Goal: Information Seeking & Learning: Find specific fact

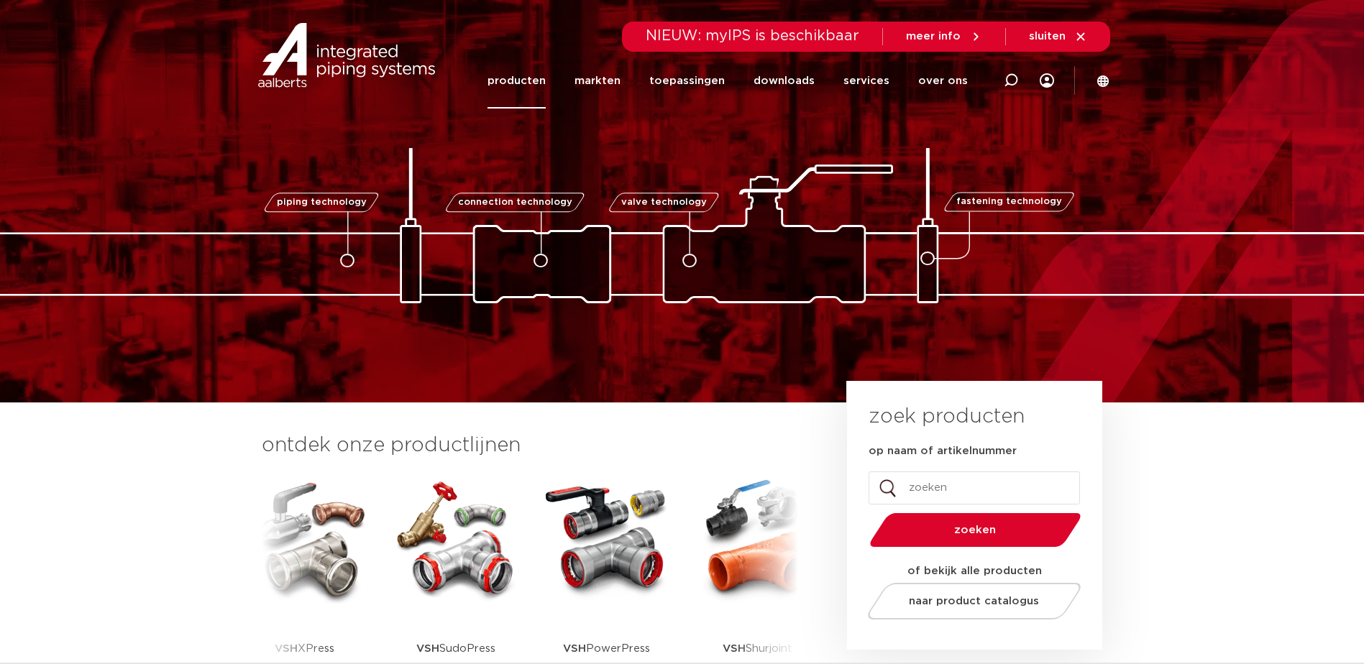
click at [530, 86] on link "producten" at bounding box center [516, 80] width 58 height 55
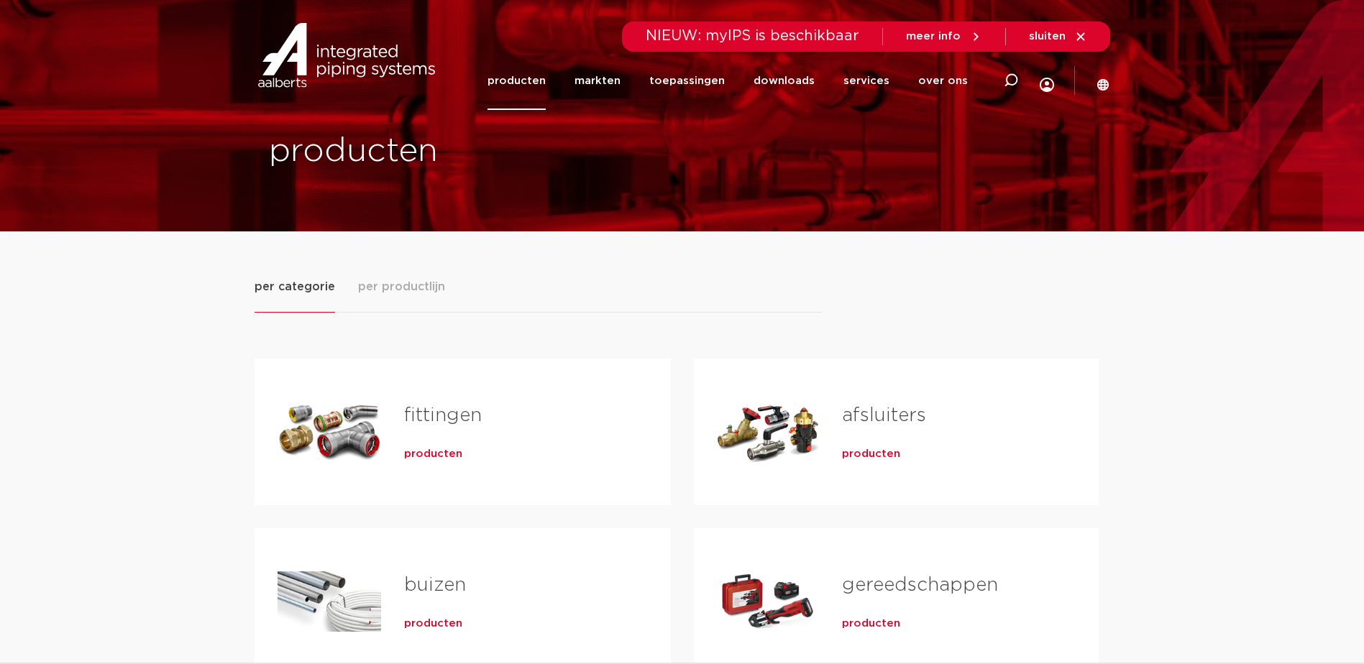
click at [431, 450] on span "producten" at bounding box center [433, 454] width 58 height 14
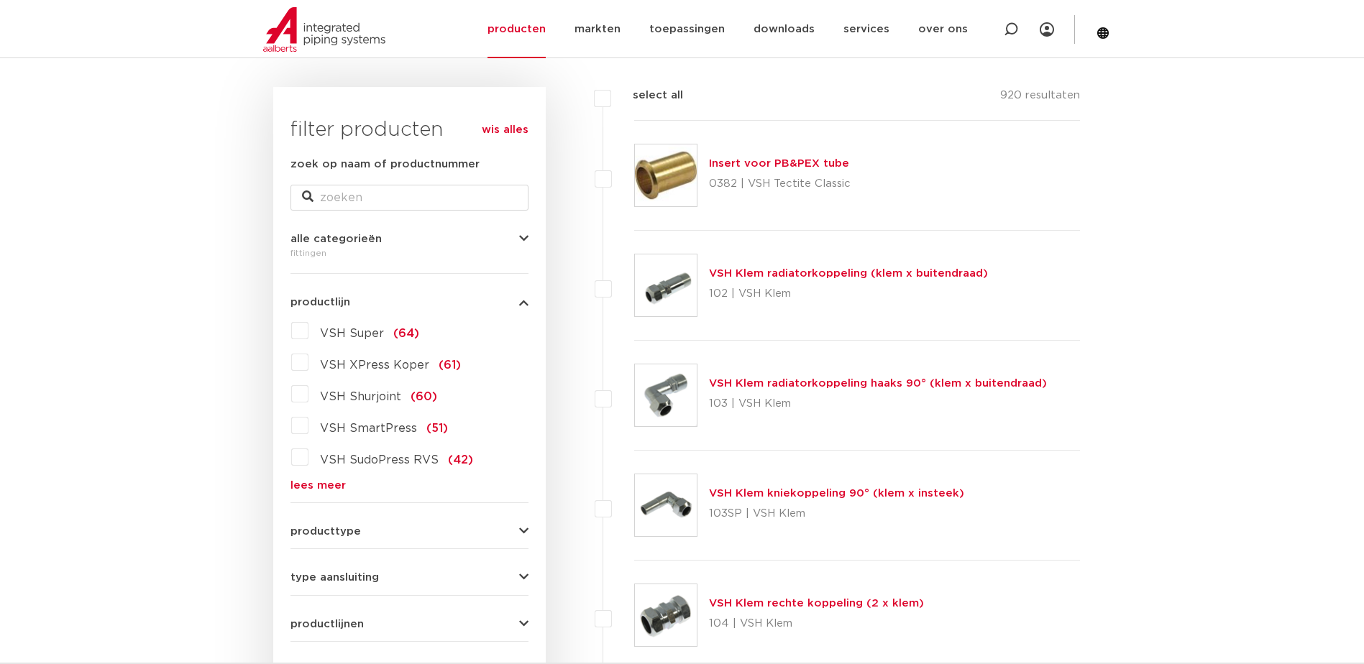
scroll to position [216, 0]
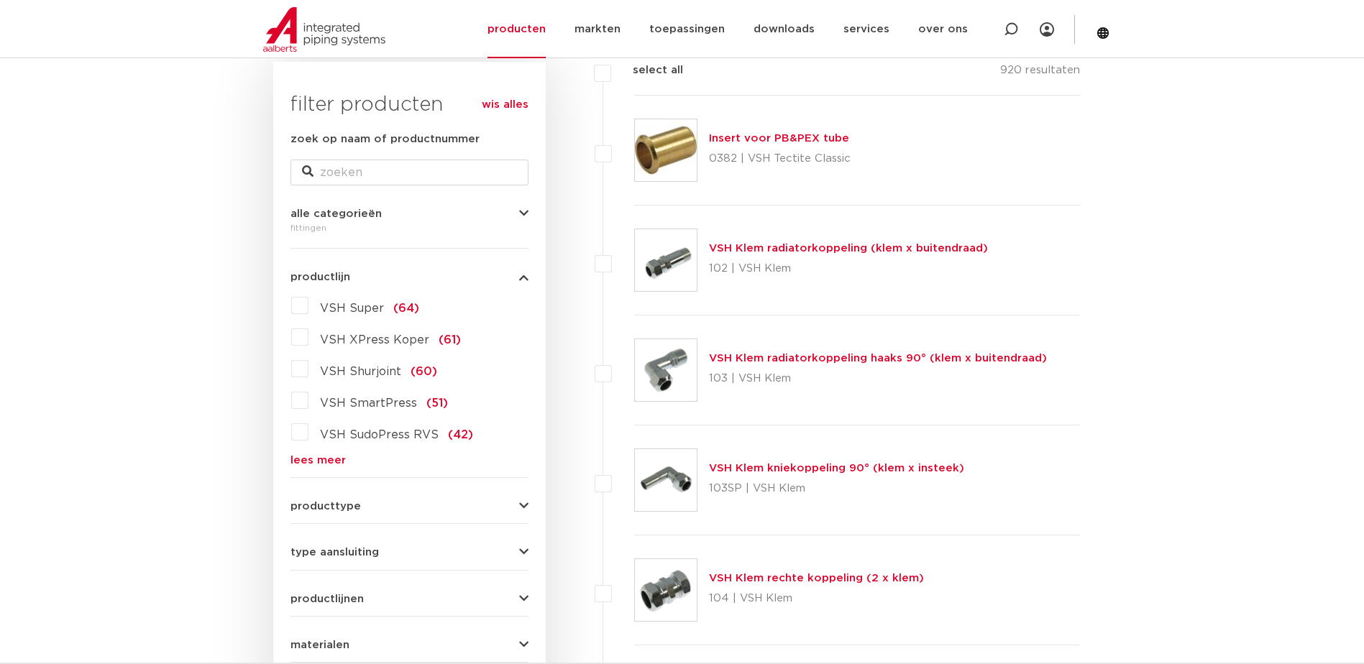
click at [318, 463] on link "lees meer" at bounding box center [409, 460] width 238 height 11
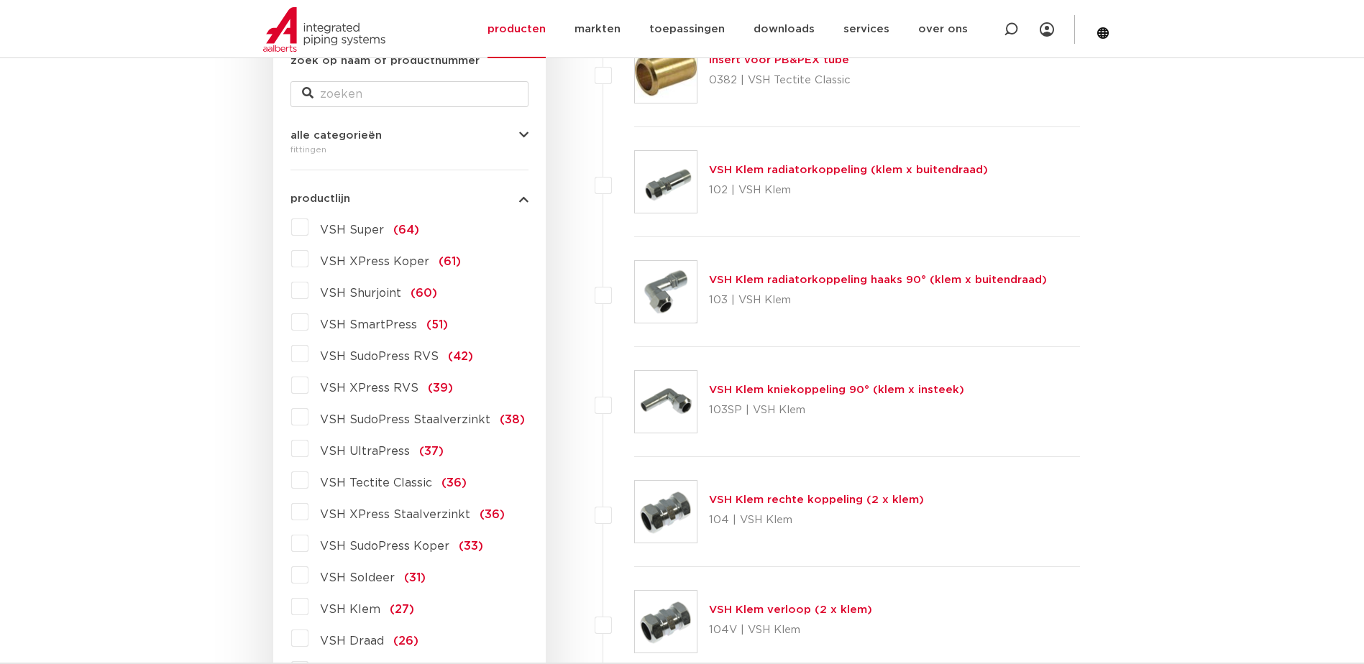
scroll to position [288, 0]
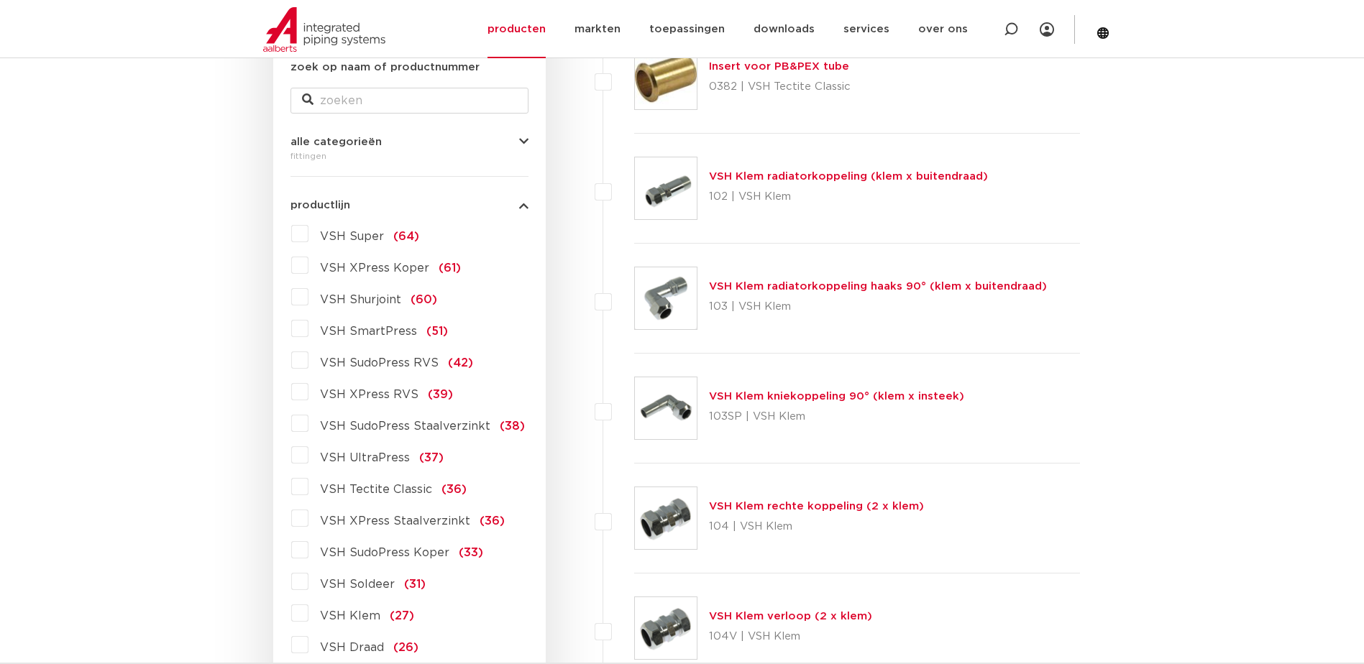
click at [333, 237] on span "VSH Super" at bounding box center [352, 237] width 64 height 12
click at [0, 0] on input "VSH Super (64)" at bounding box center [0, 0] width 0 height 0
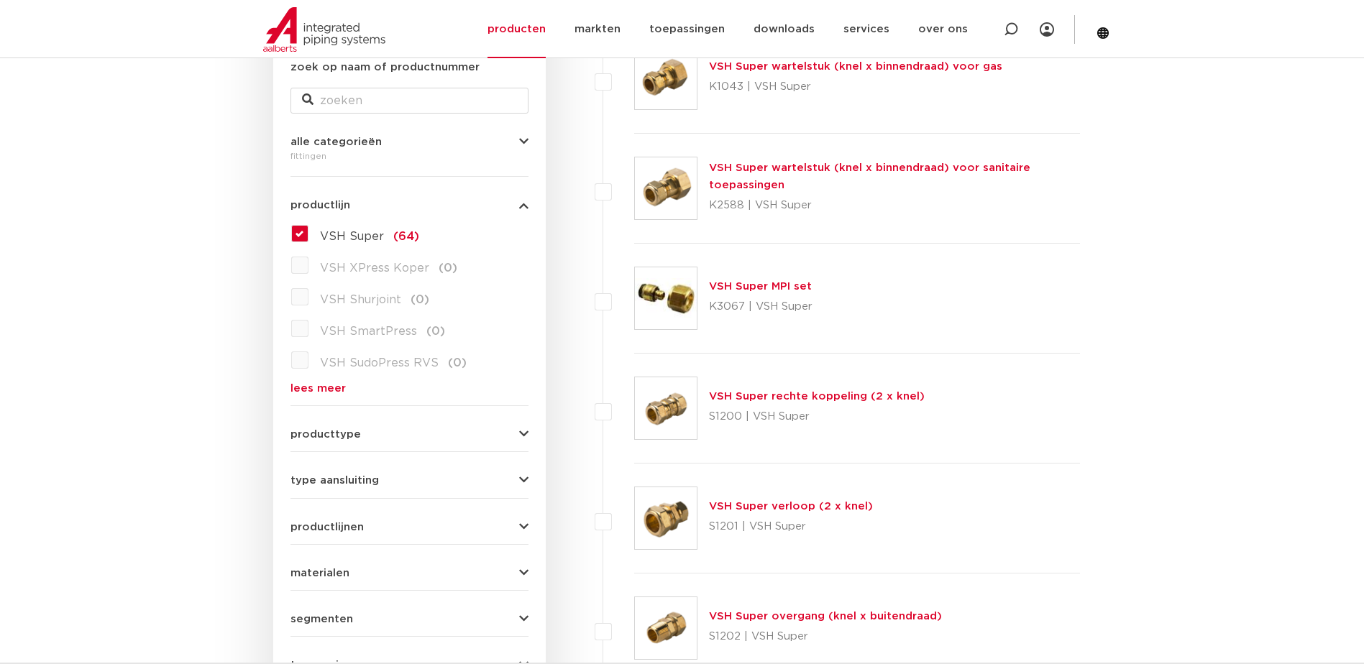
click at [311, 224] on label "VSH Super (64)" at bounding box center [363, 233] width 111 height 23
click at [0, 0] on input "VSH Super (64)" at bounding box center [0, 0] width 0 height 0
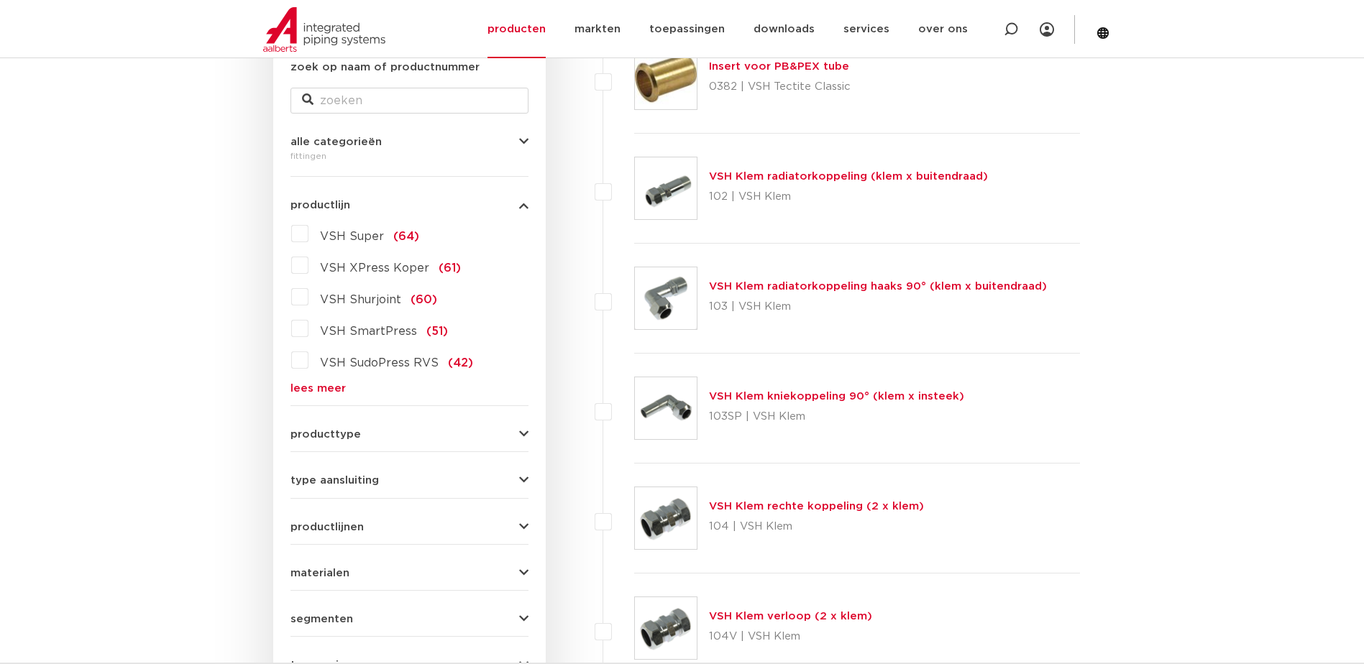
click at [341, 383] on link "lees meer" at bounding box center [409, 388] width 238 height 11
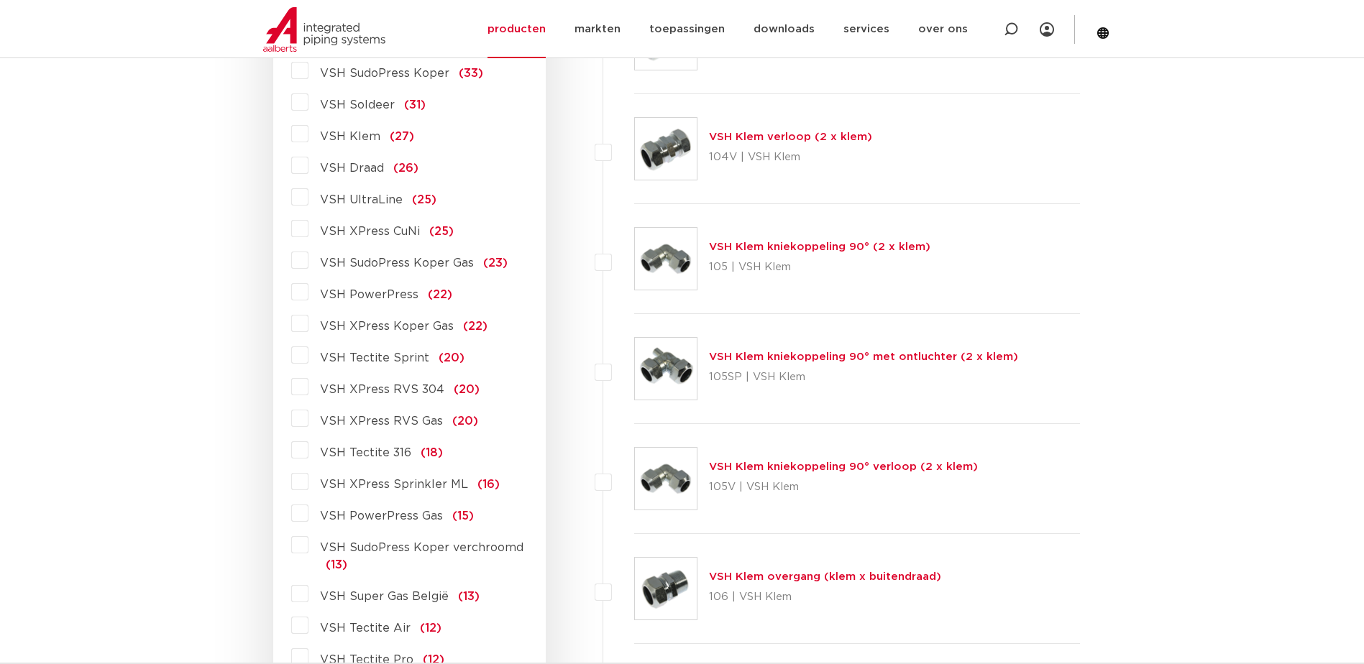
scroll to position [791, 0]
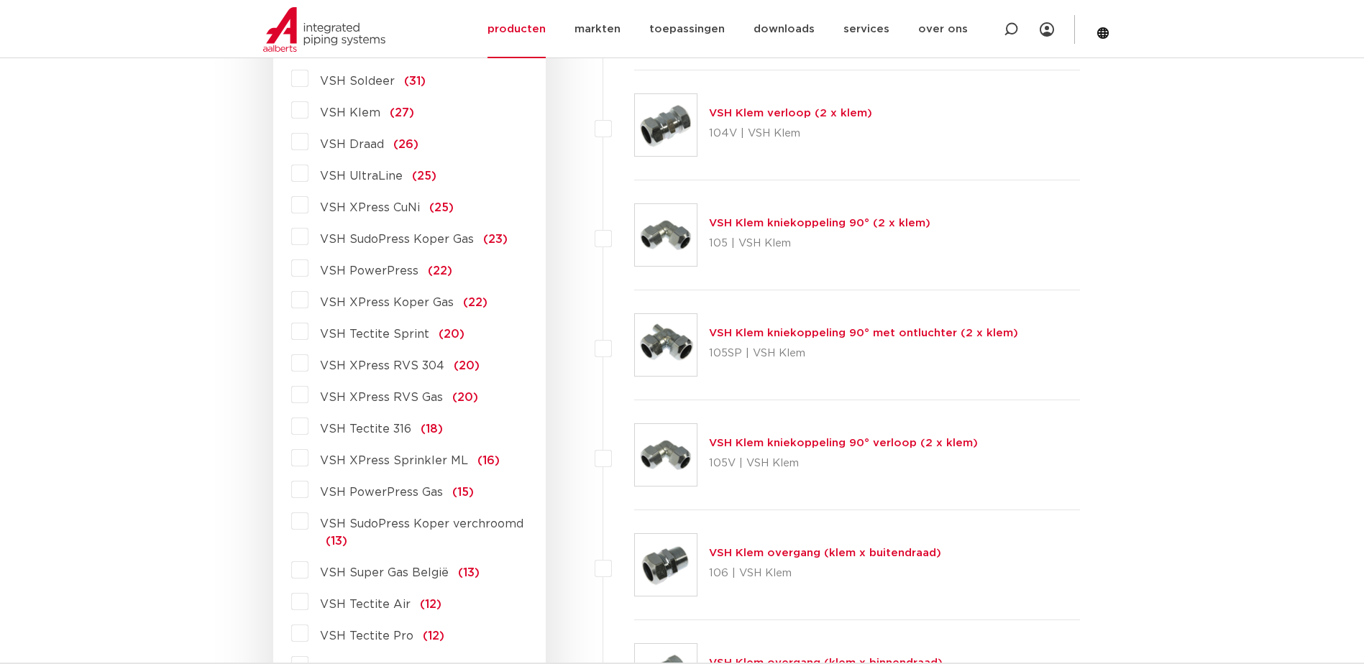
click at [308, 271] on label "VSH PowerPress (22)" at bounding box center [380, 268] width 144 height 23
click at [0, 0] on input "VSH PowerPress (22)" at bounding box center [0, 0] width 0 height 0
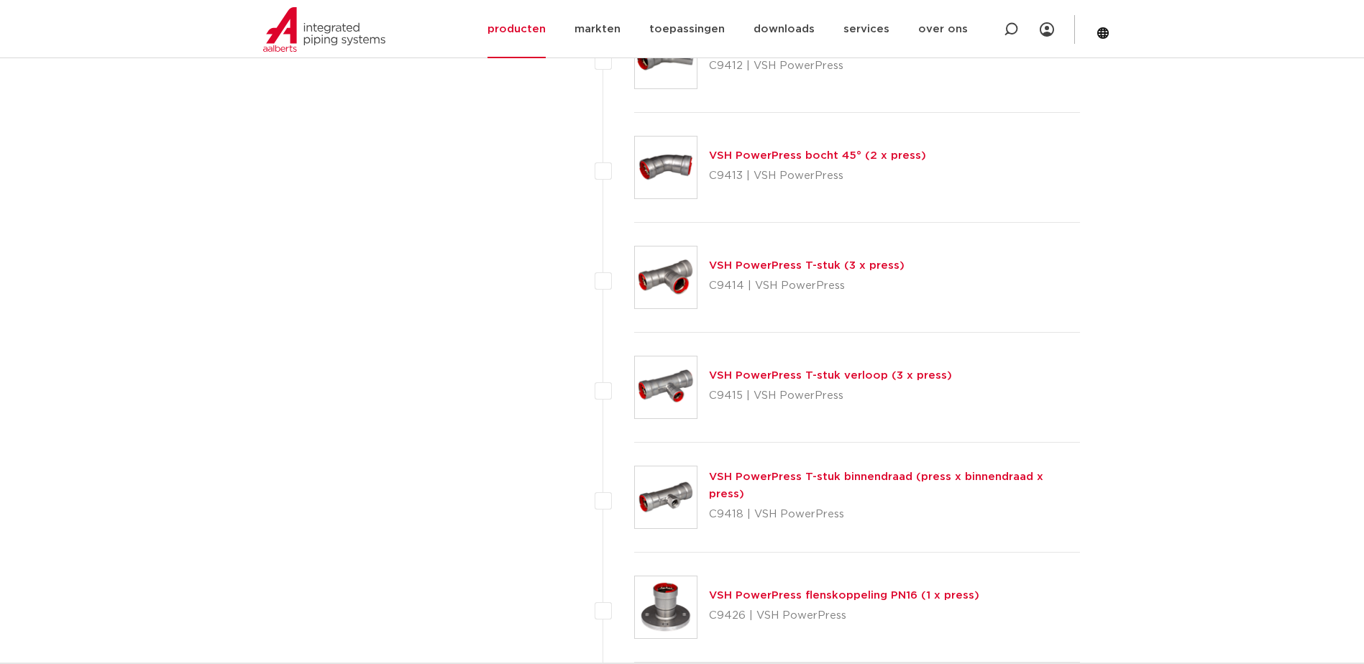
scroll to position [1150, 0]
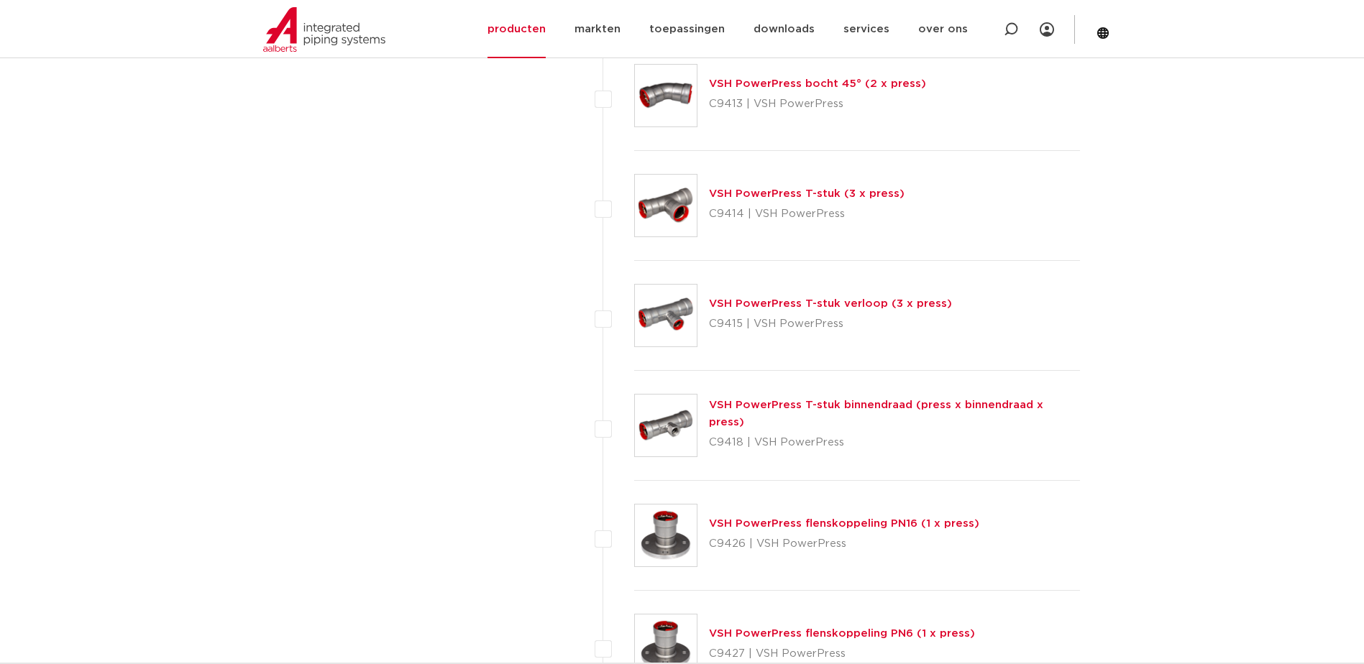
click at [796, 520] on link "VSH PowerPress flenskoppeling PN16 (1 x press)" at bounding box center [844, 523] width 270 height 11
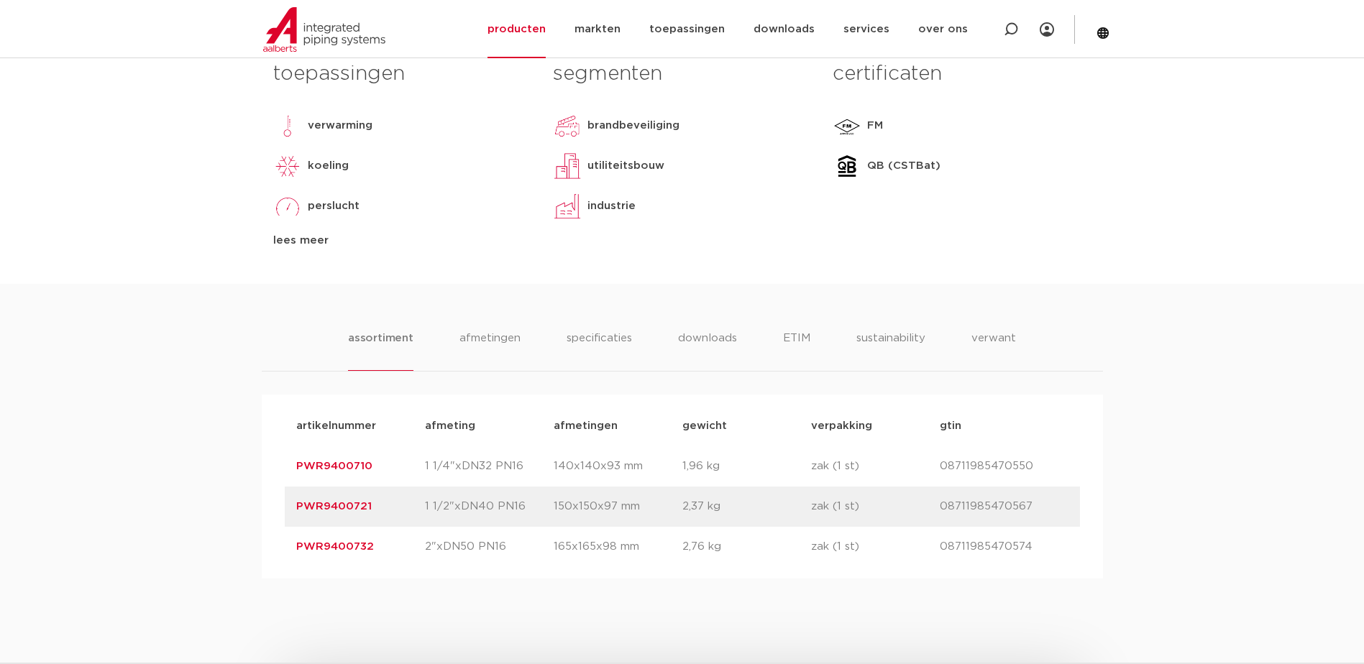
scroll to position [791, 0]
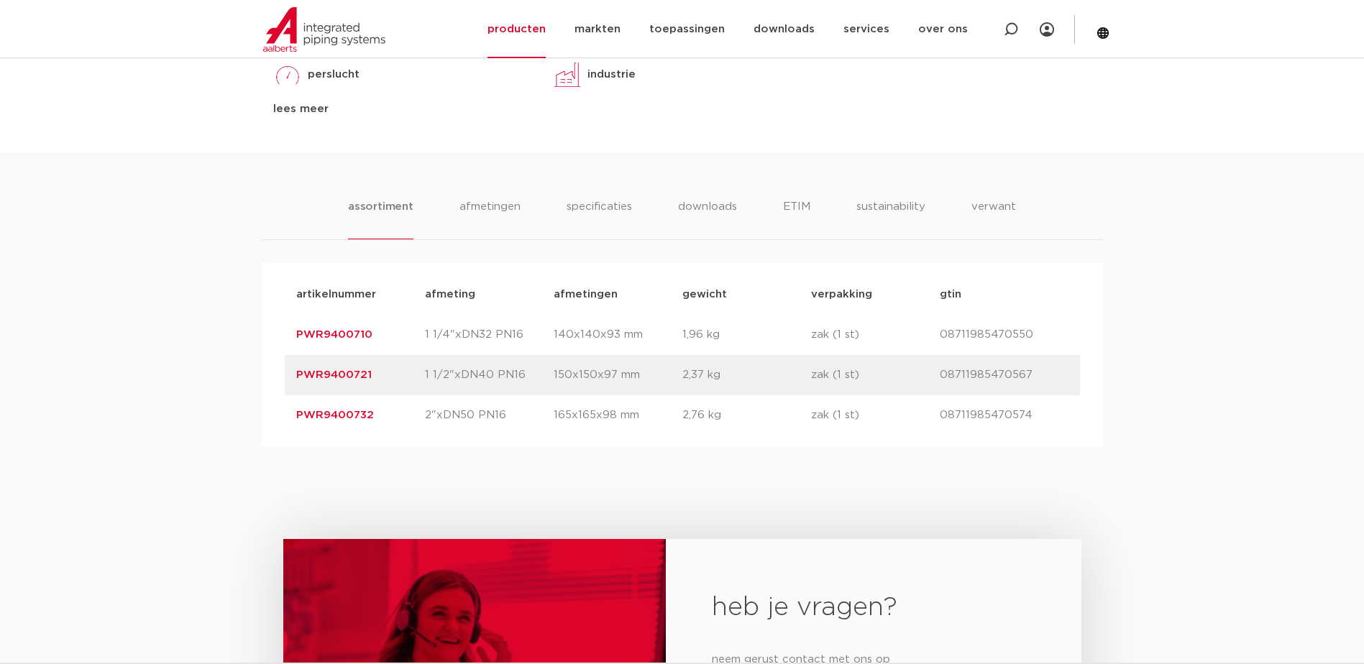
drag, startPoint x: 381, startPoint y: 334, endPoint x: 295, endPoint y: 339, distance: 85.6
click at [296, 339] on p "PWR9400710" at bounding box center [360, 334] width 129 height 17
copy link "PWR9400710"
click at [188, 366] on div "assortiment [GEOGRAPHIC_DATA] specificaties downloads ETIM sustainability verwa…" at bounding box center [682, 299] width 1364 height 295
drag, startPoint x: 294, startPoint y: 336, endPoint x: 370, endPoint y: 340, distance: 76.3
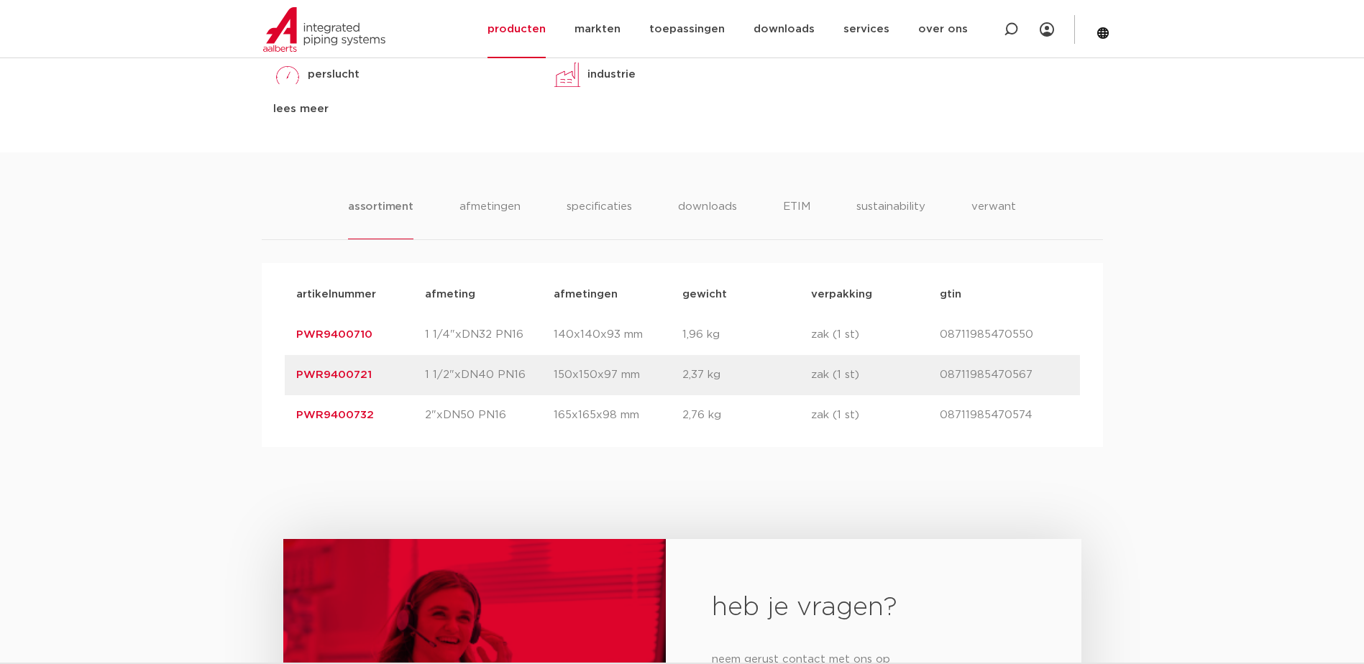
click at [370, 340] on div "artikelnummer PWR9400710 afmeting 1 1/4"xDN32 PN16 [GEOGRAPHIC_DATA] 140x140x93…" at bounding box center [682, 335] width 795 height 40
copy link "PWR9400710"
